Goal: Use online tool/utility: Utilize a website feature to perform a specific function

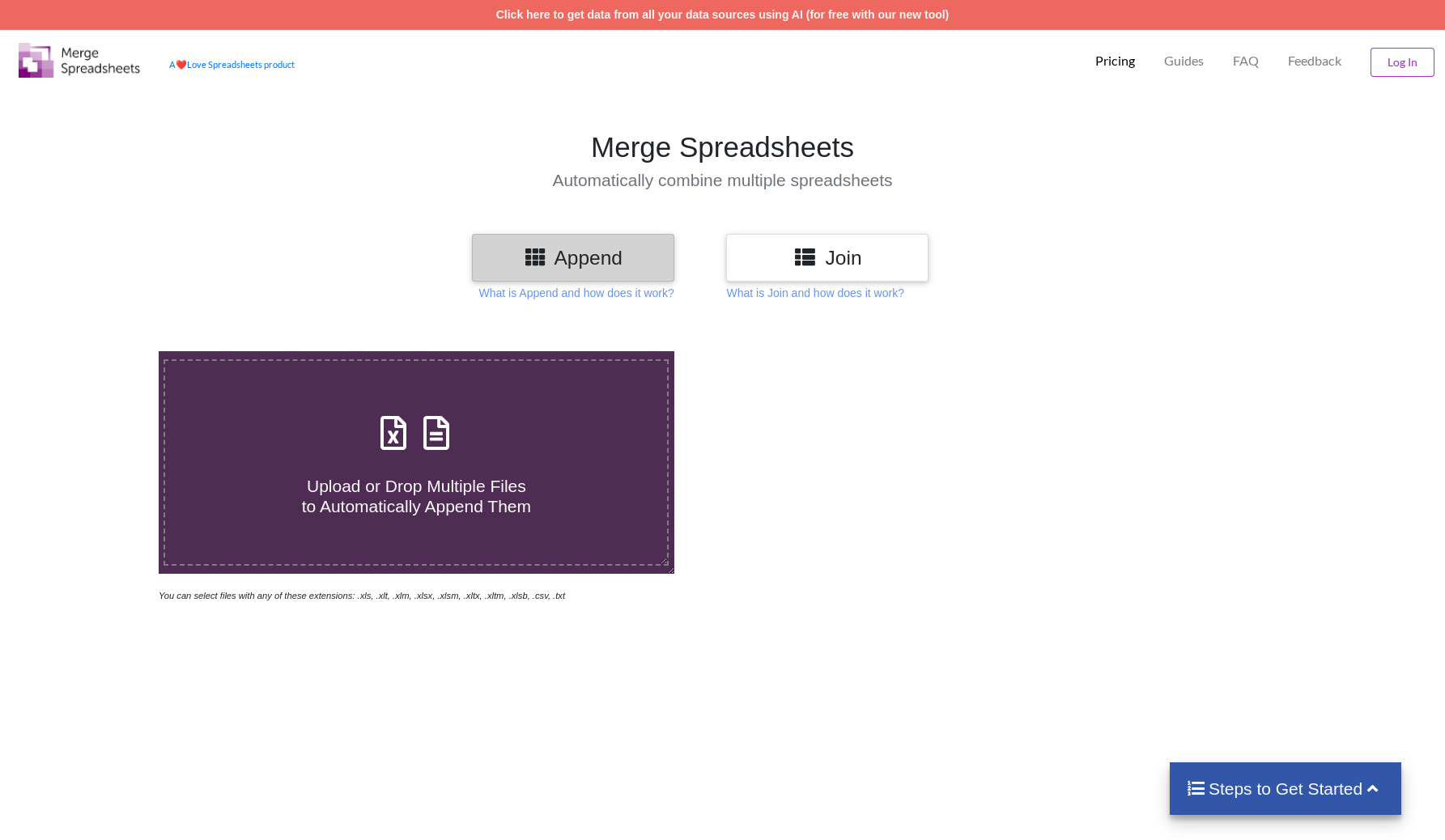
click at [518, 450] on div "Upload or Drop Multiple Files to Automatically Append Them" at bounding box center [416, 462] width 502 height 109
click at [102, 351] on input "Upload or Drop Multiple Files to Automatically Append Them" at bounding box center [102, 351] width 0 height 0
type input "C:\fakepath\2025 Round 2 result (1).xlsx"
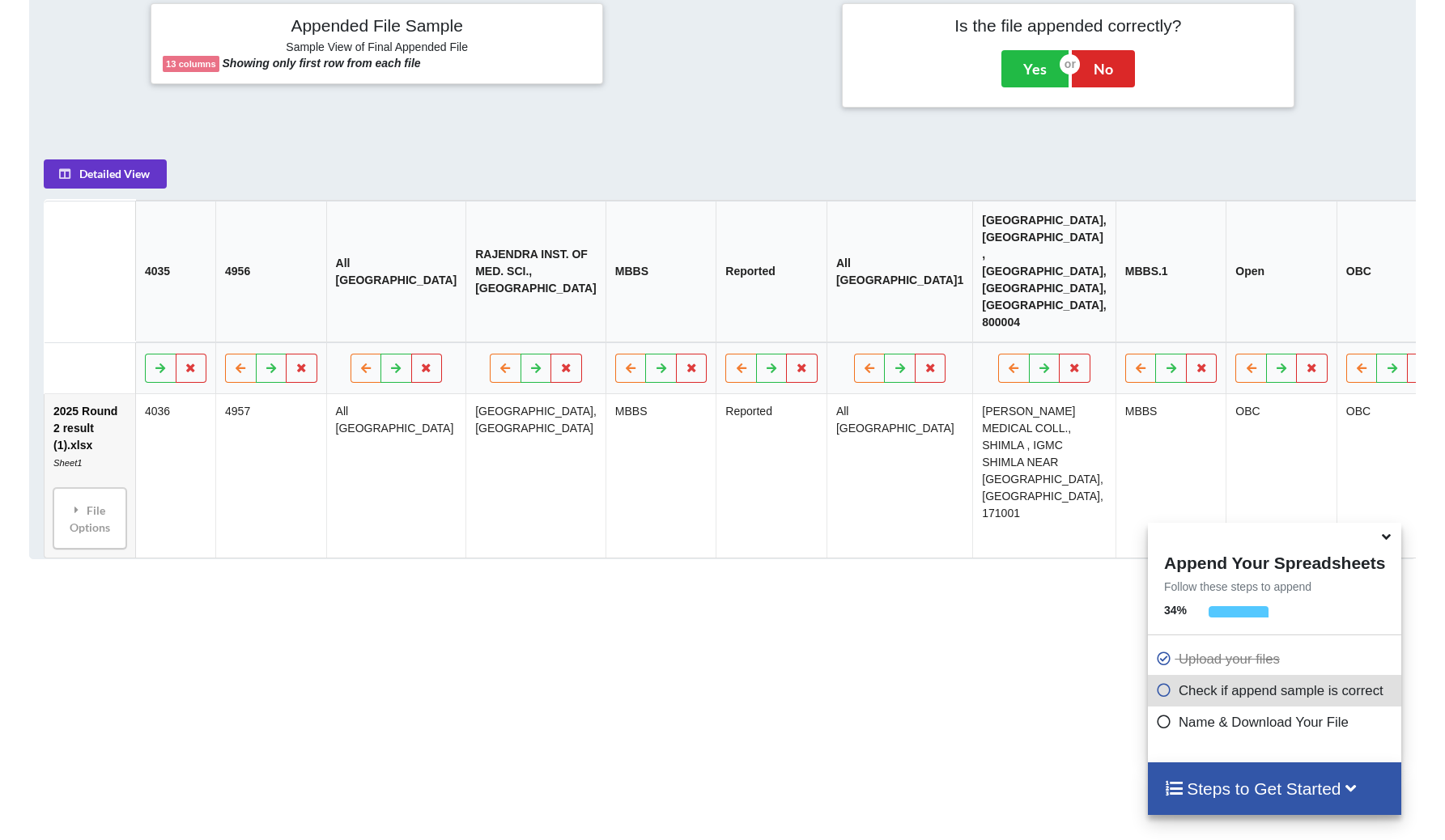
scroll to position [709, 0]
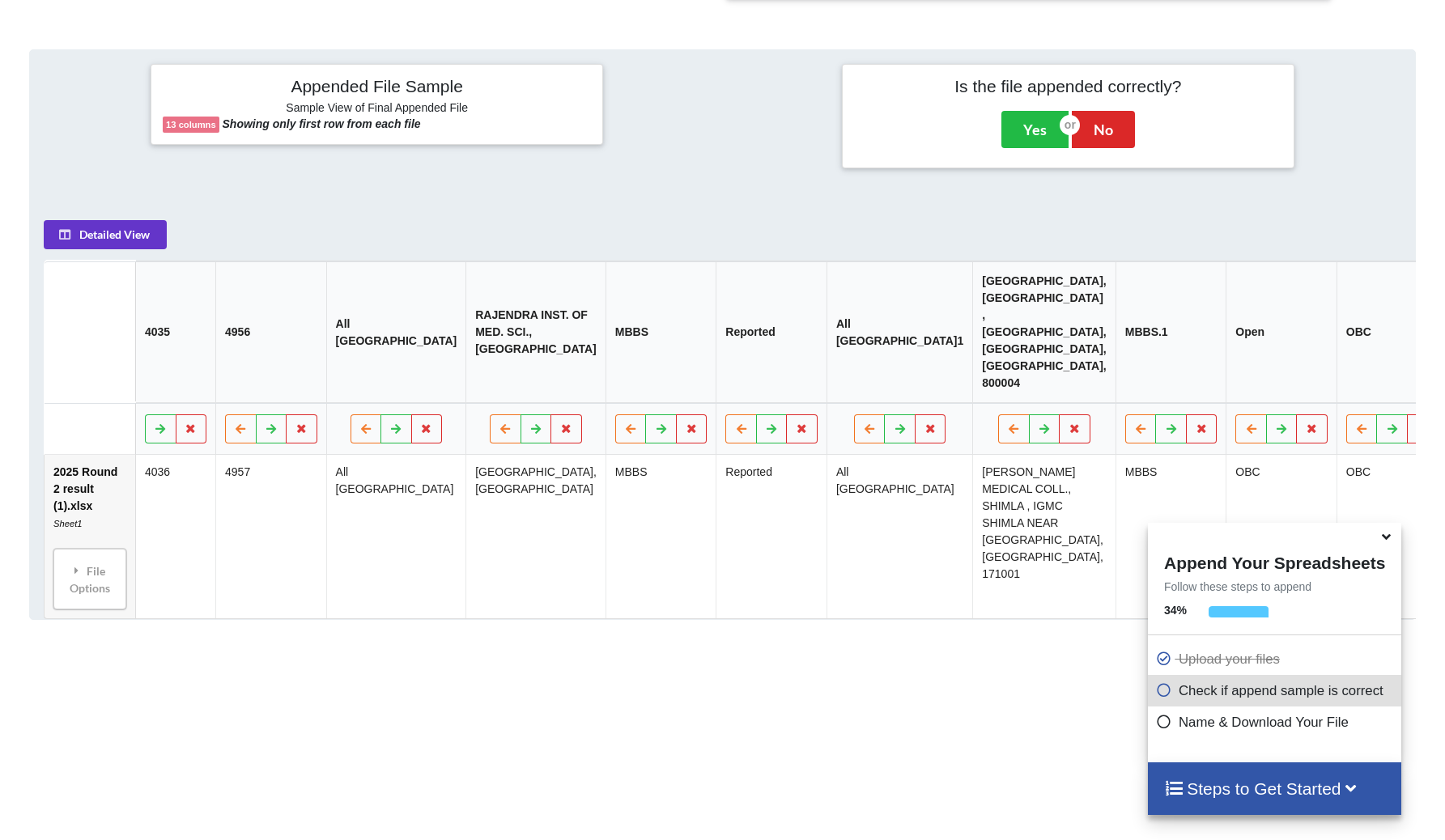
click at [961, 712] on div "Add More Files to Automatically Append with Current You can select files with a…" at bounding box center [722, 245] width 1445 height 1276
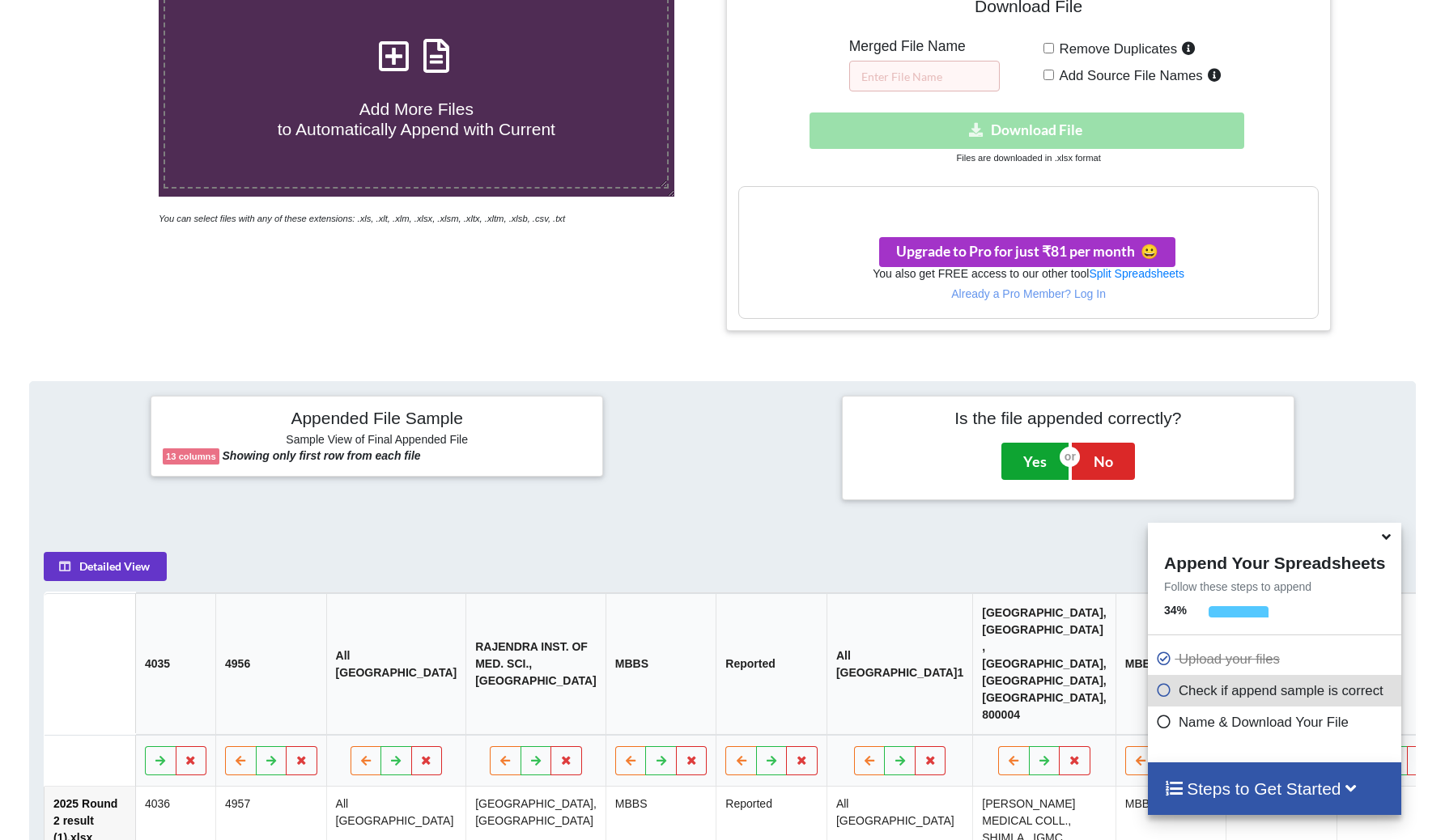
click at [1031, 451] on button "Yes" at bounding box center [1035, 461] width 67 height 37
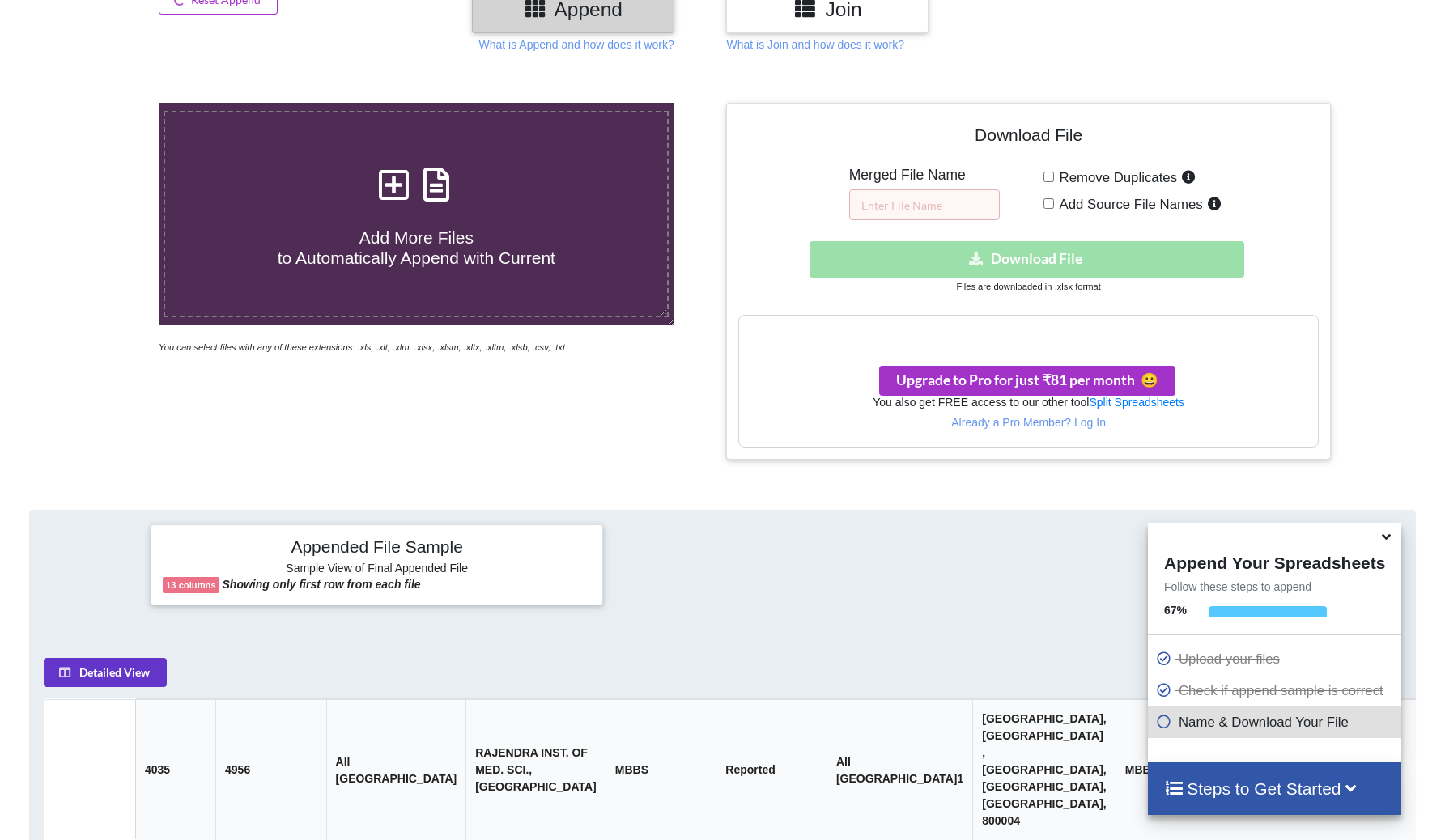
scroll to position [230, 0]
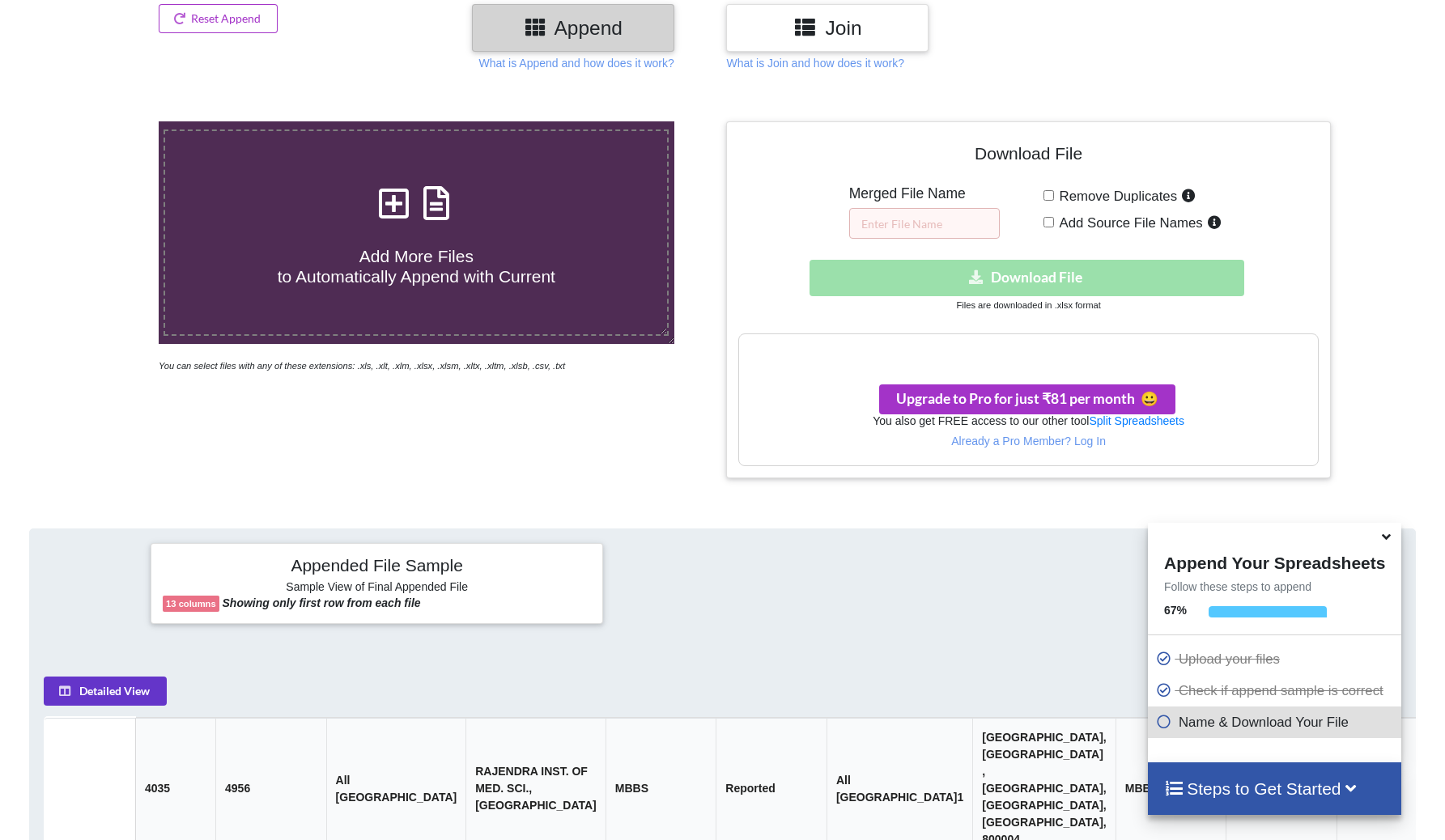
click at [795, 35] on icon at bounding box center [805, 26] width 23 height 21
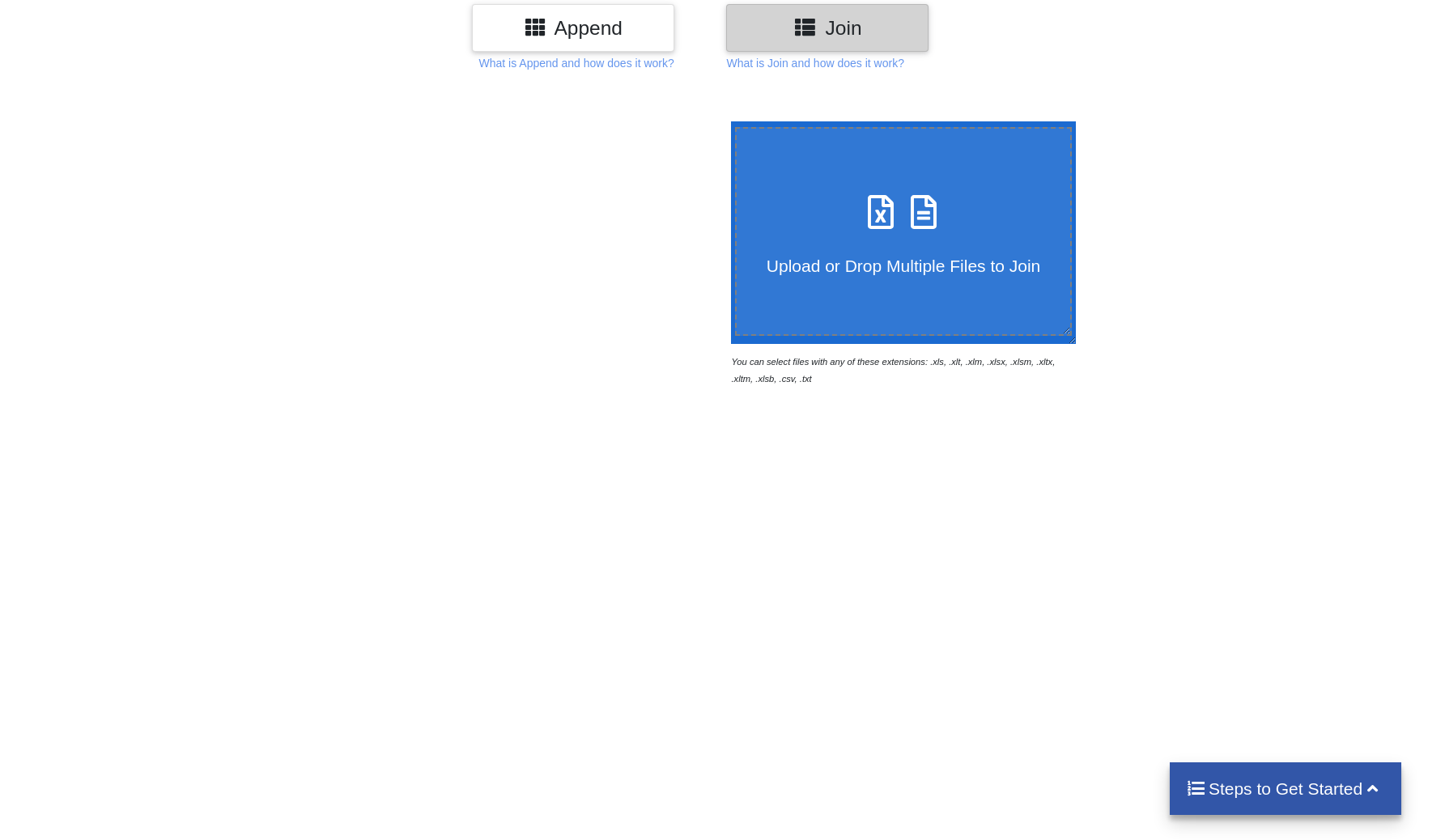
click at [927, 237] on div "Upload or Drop Multiple Files to Join" at bounding box center [904, 231] width 334 height 89
click at [727, 121] on input "Upload or Drop Multiple Files to Join" at bounding box center [727, 121] width 0 height 0
type input "C:\fakepath\2025 Round 2 result (1).xlsx"
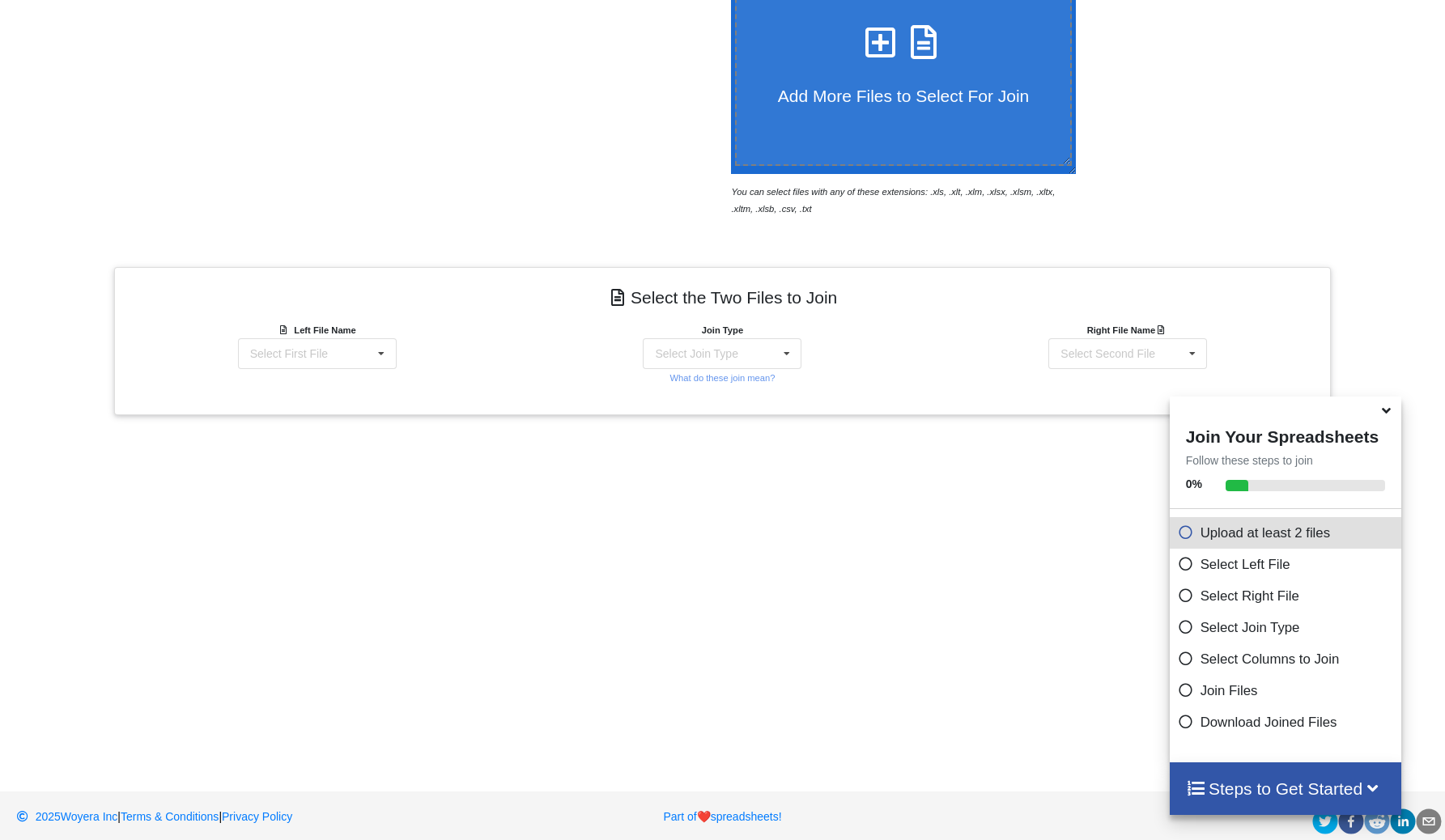
scroll to position [412, 0]
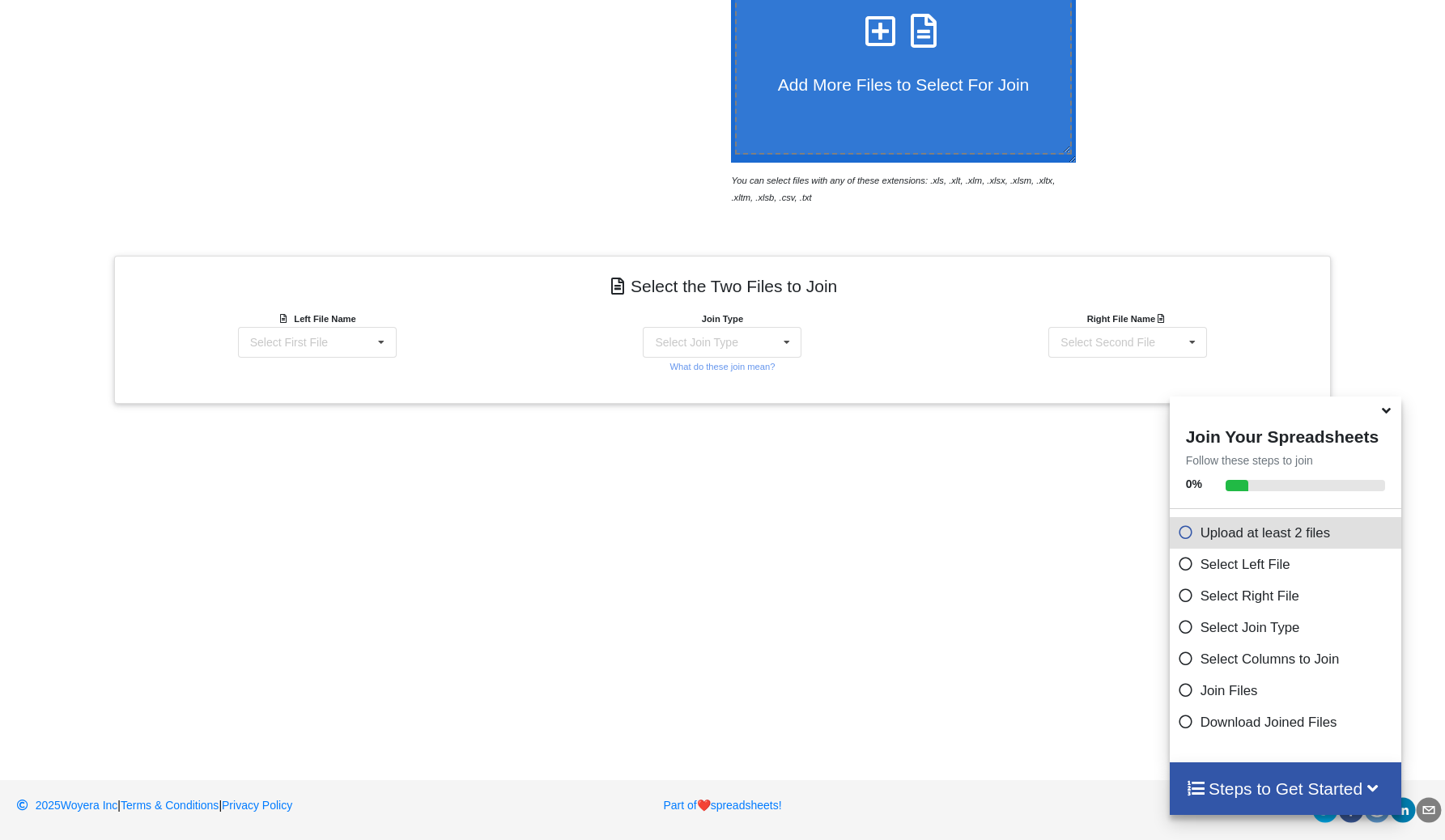
click at [479, 435] on div "Add More Files to Select For Join You can select files with any of these extens…" at bounding box center [722, 326] width 1445 height 840
click at [354, 320] on b "Left File Name" at bounding box center [325, 318] width 62 height 9
click at [361, 329] on div "Select First File 2025 Round 2 result (1).xlsx : Sheet1" at bounding box center [317, 342] width 159 height 31
click at [359, 375] on div "2025 Round 2 result (1).xlsx : Sheet1" at bounding box center [316, 389] width 197 height 41
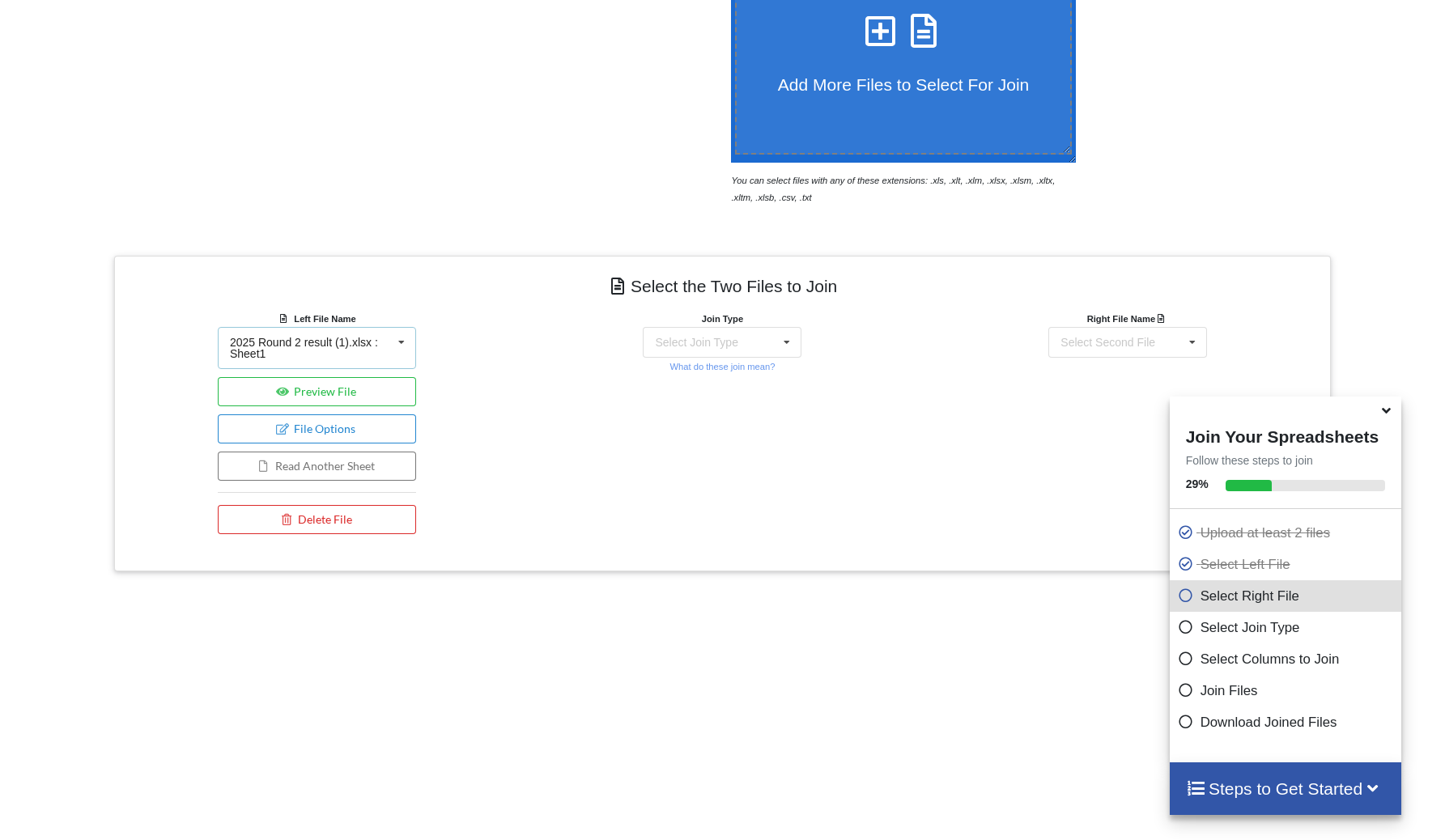
click at [389, 340] on icon at bounding box center [401, 343] width 24 height 30
click at [390, 343] on icon at bounding box center [401, 343] width 24 height 30
click at [768, 355] on div "Select Join Type INNER JOIN LEFT JOIN RIGHT JOIN FULL JOIN" at bounding box center [722, 342] width 159 height 31
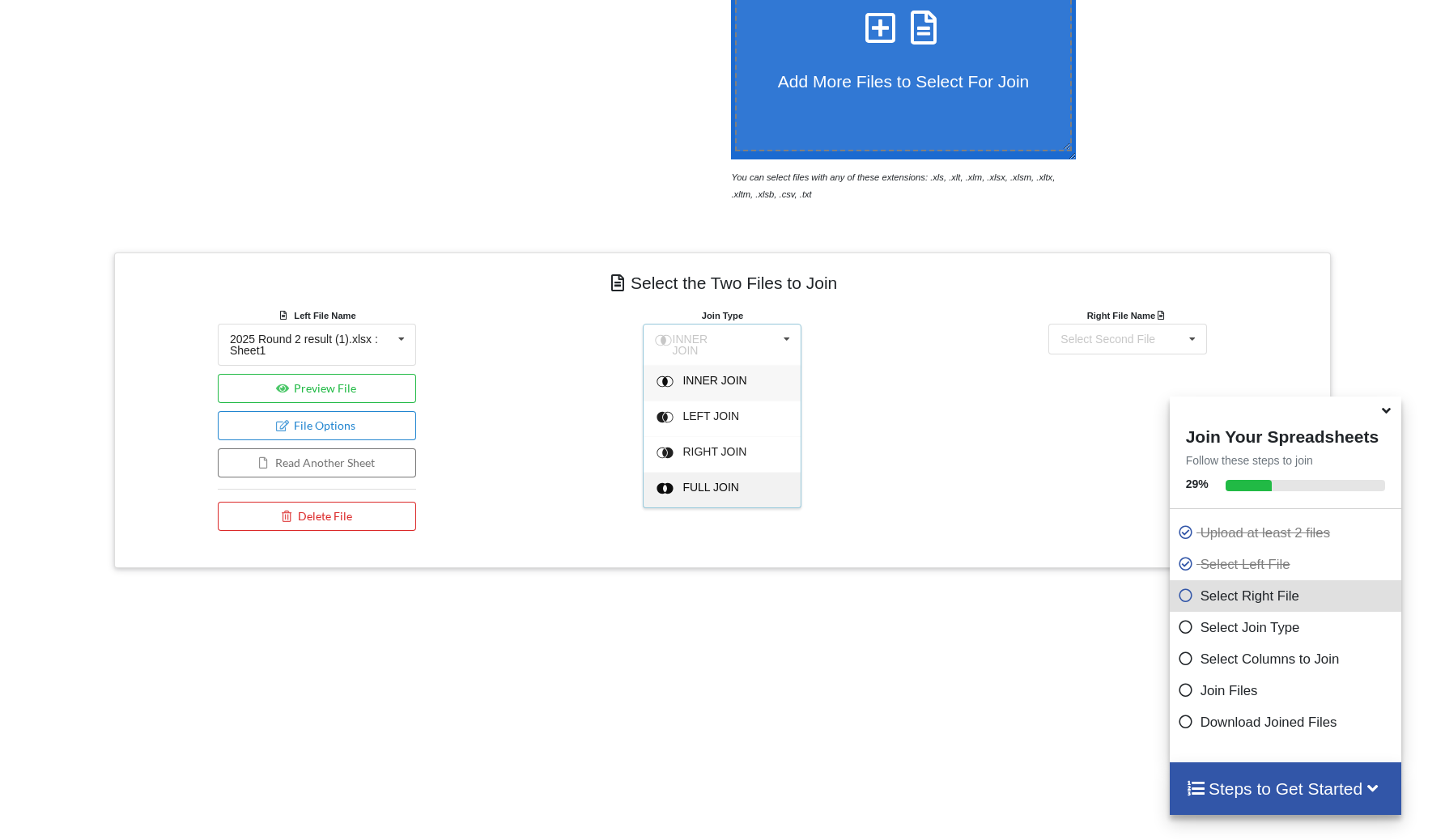
click at [722, 487] on span "FULL JOIN" at bounding box center [711, 487] width 57 height 13
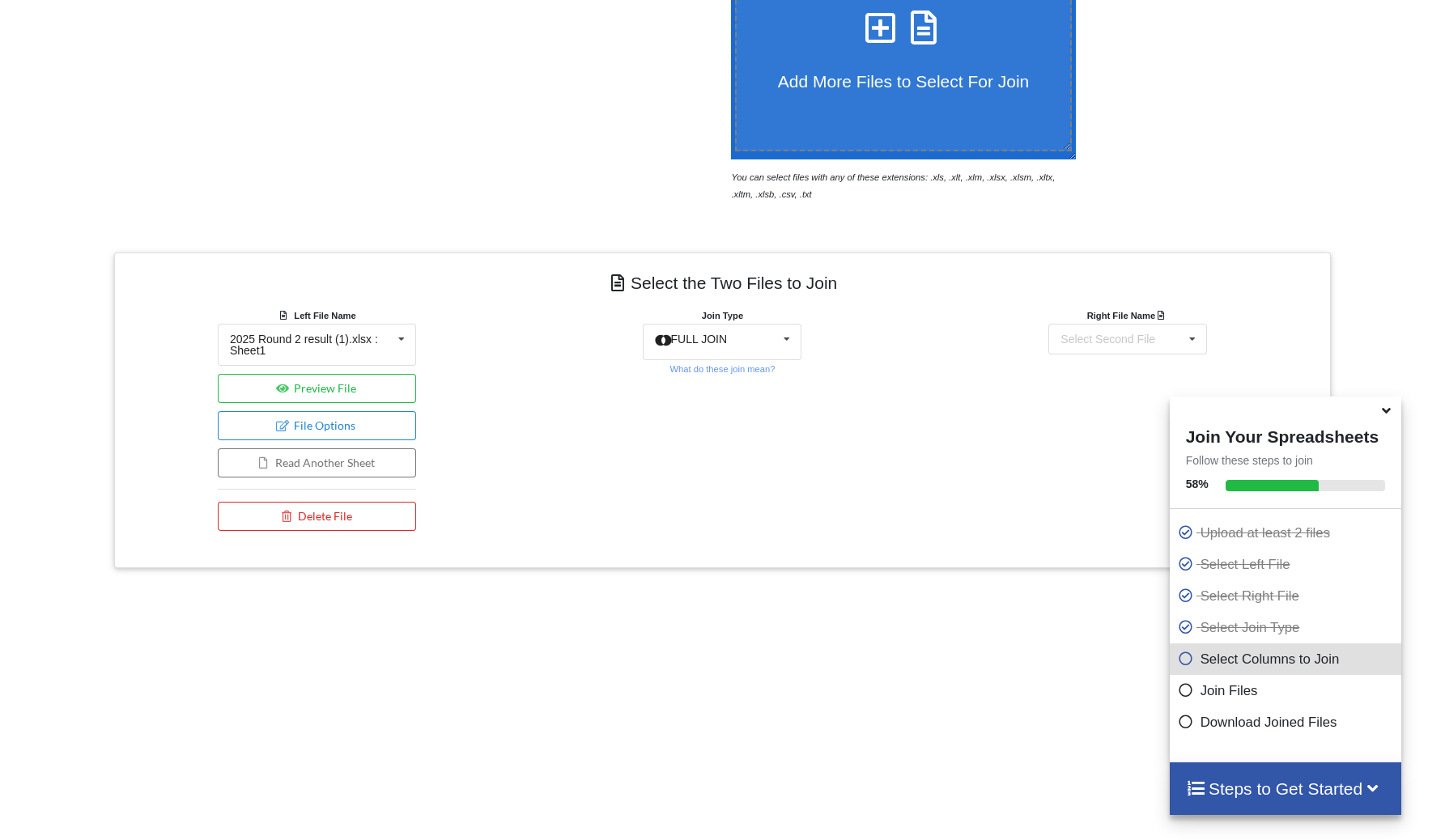
click at [768, 464] on div "Join Type FULL JOIN INNER JOIN LEFT JOIN RIGHT JOIN FULL JOIN What do these joi…" at bounding box center [722, 423] width 405 height 232
click at [1136, 346] on div "Select Second File 2025 Round 2 result (1).xlsx : Sheet1" at bounding box center [1128, 339] width 159 height 31
click at [1119, 370] on div "2025 Round 2 result (1).xlsx : Sheet1" at bounding box center [1128, 385] width 197 height 41
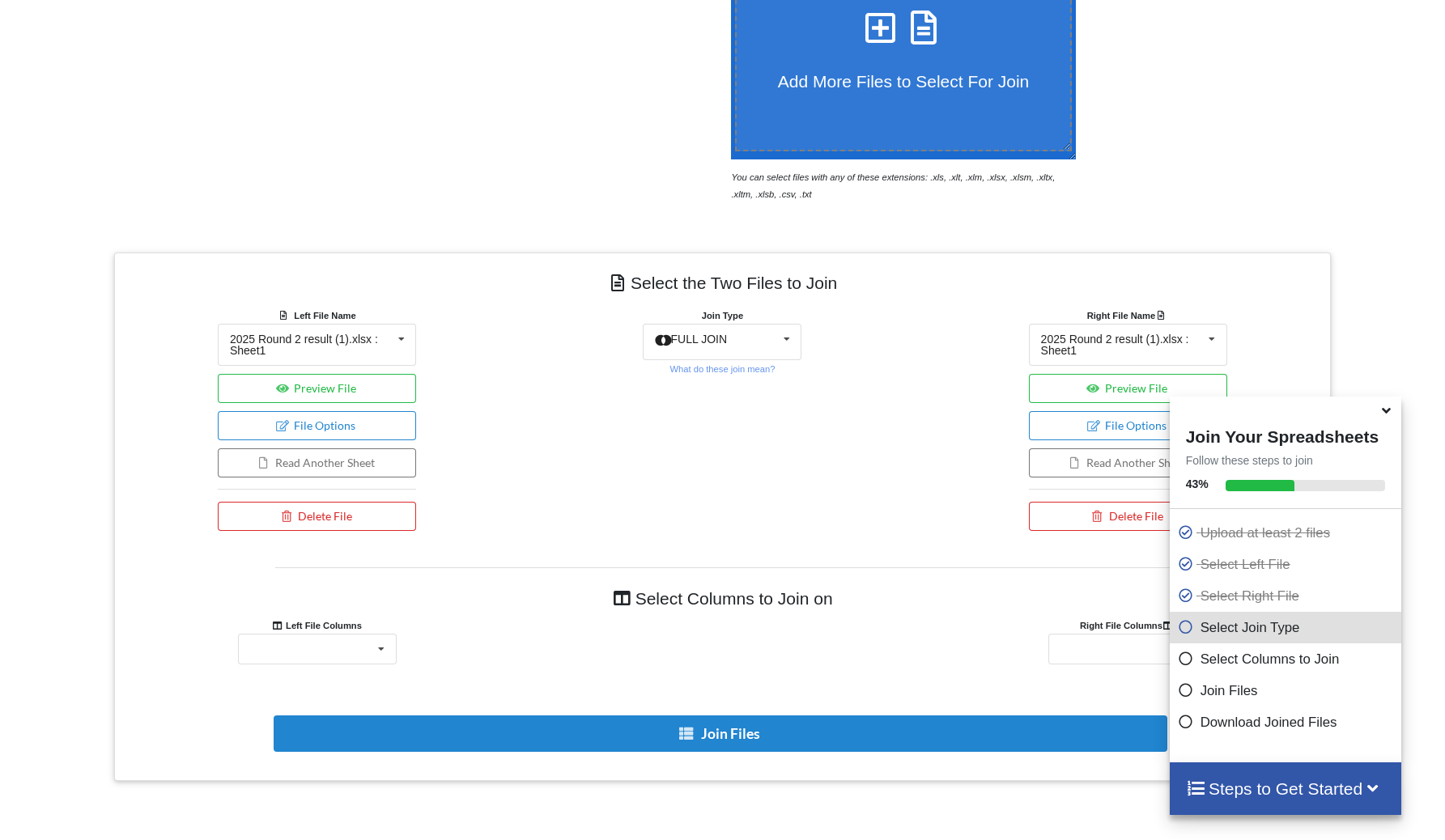
click at [983, 426] on div "Right File Name 2025 Round 2 result (1).xlsx : Sheet1 2025 Round 2 result (1).x…" at bounding box center [1128, 423] width 405 height 232
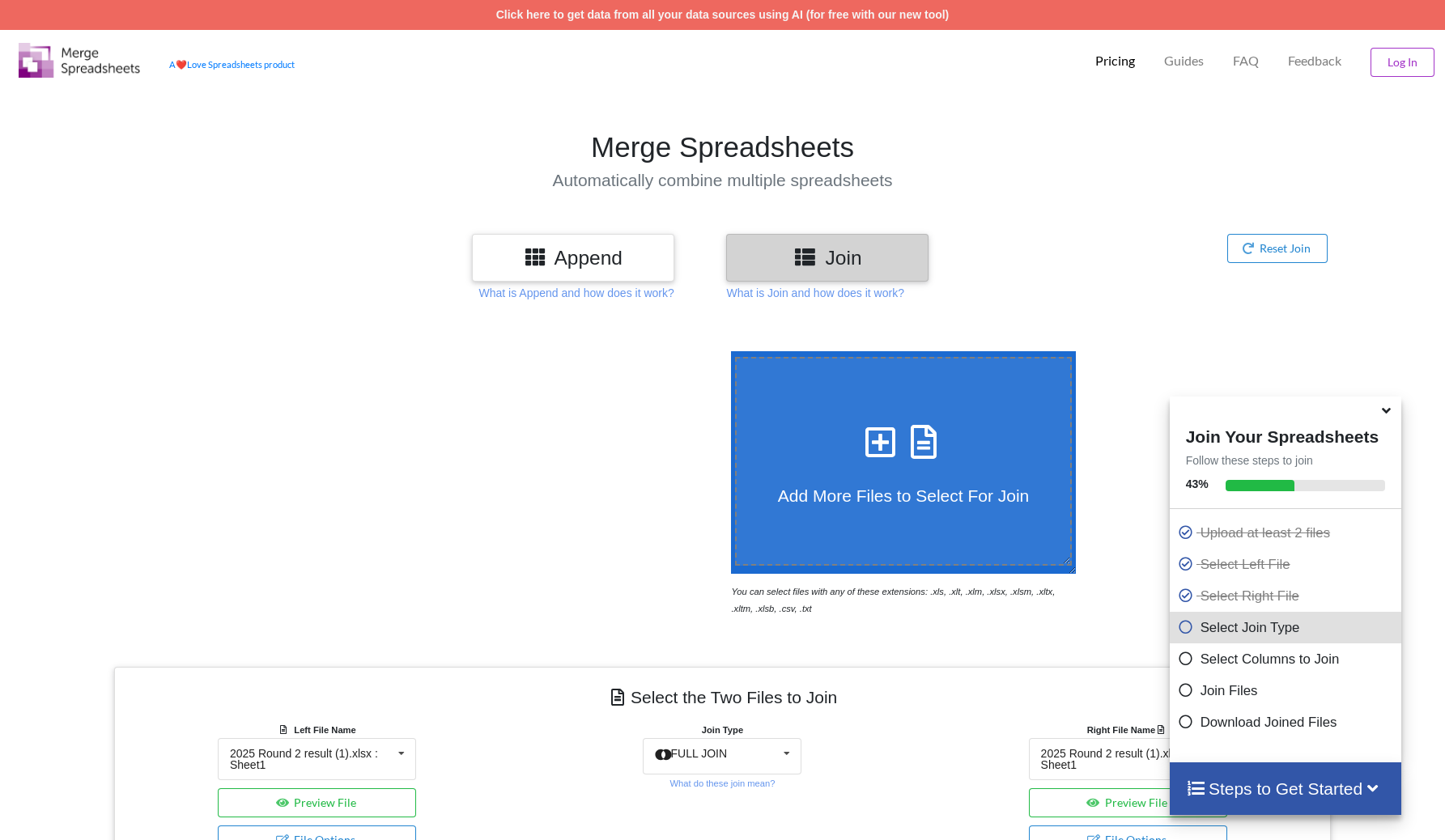
scroll to position [821, 0]
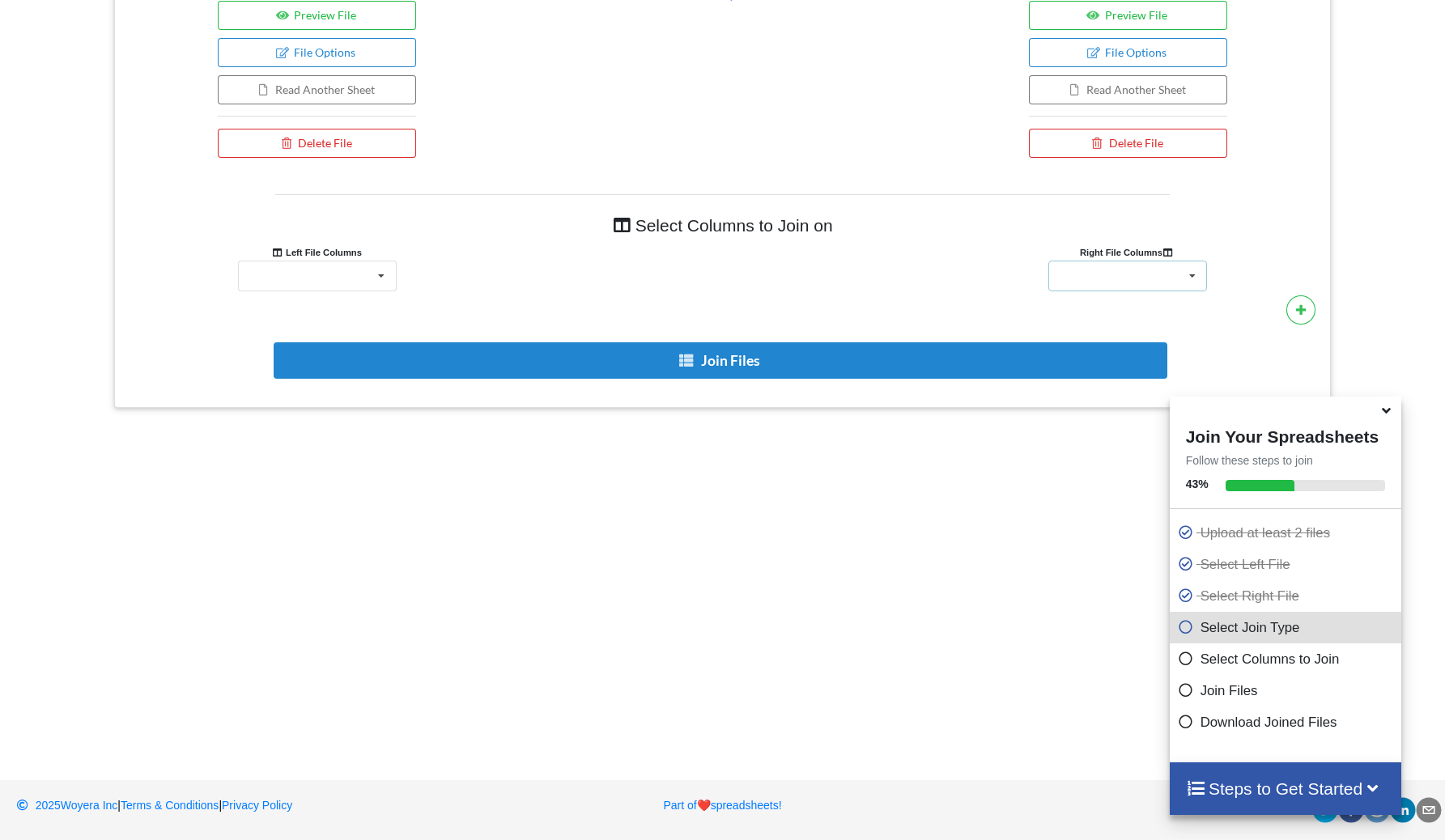
click at [1106, 287] on div "4035 4956 All India RAJENDRA INST. OF MED. SCI., RANCHI MBBS Reported All India…" at bounding box center [1128, 275] width 159 height 31
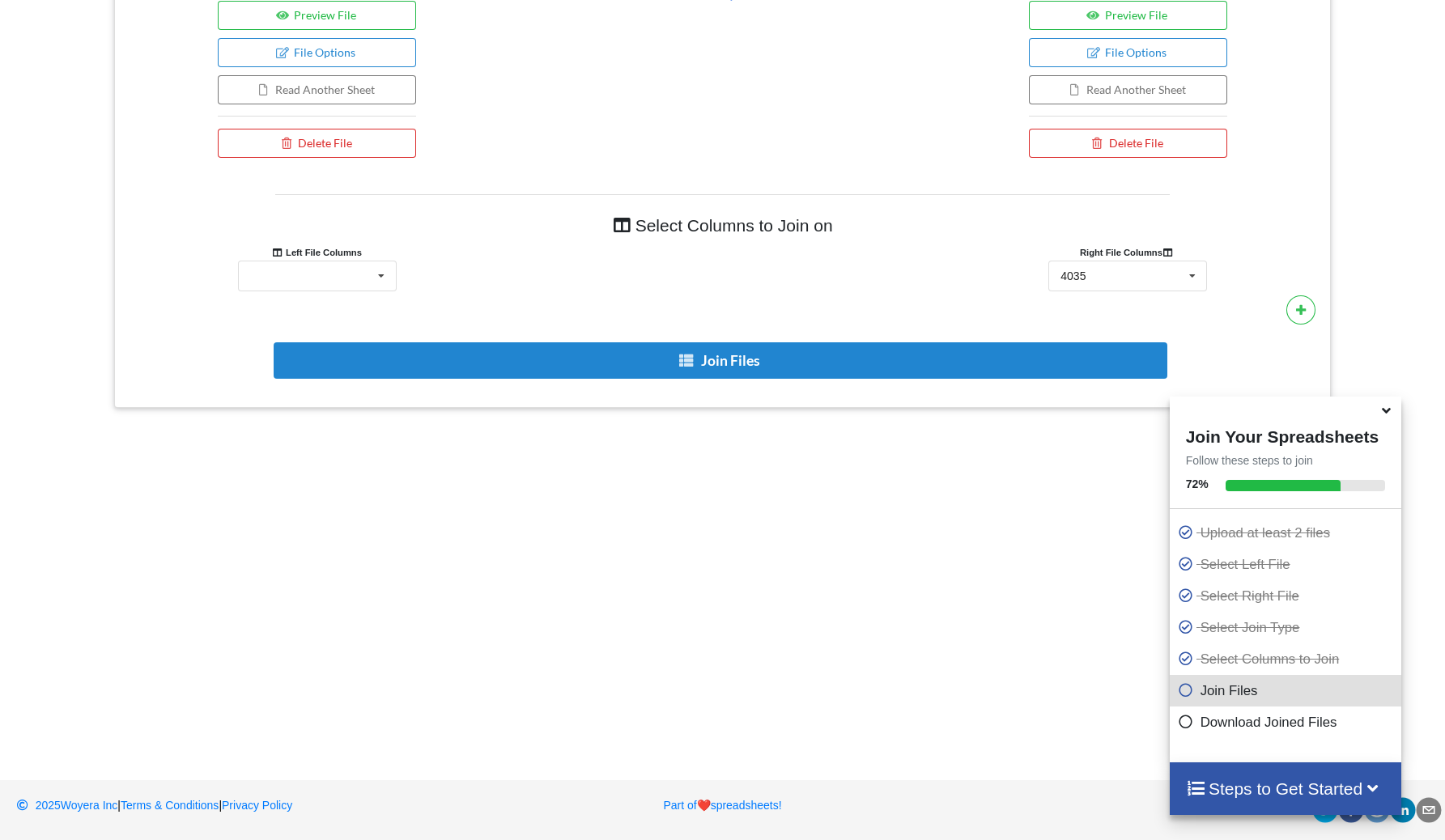
click at [941, 195] on div at bounding box center [722, 195] width 893 height 2
